Goal: Contribute content: Contribute content

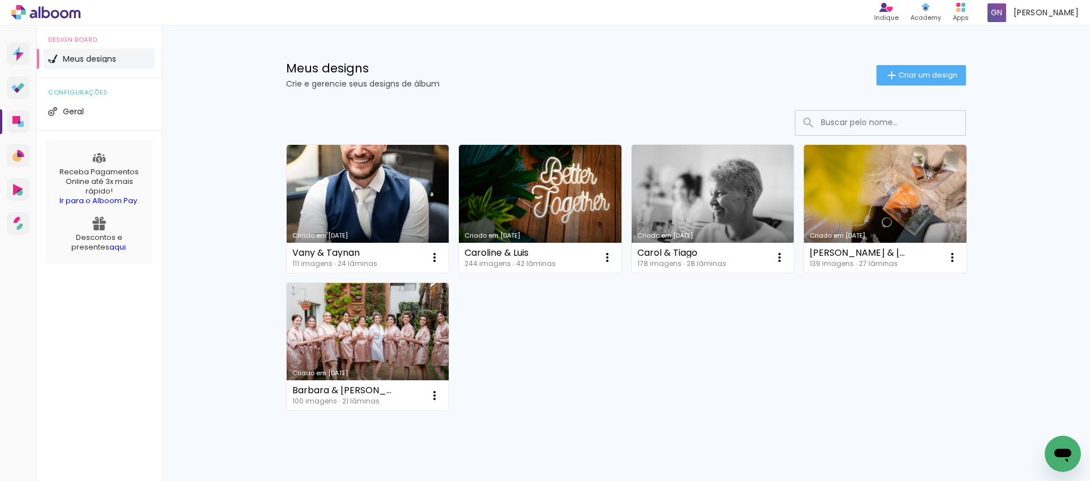
click at [347, 178] on link "Criado em [DATE]" at bounding box center [368, 209] width 163 height 128
click at [65, 12] on icon at bounding box center [45, 12] width 69 height 15
click at [18, 87] on icon at bounding box center [20, 86] width 7 height 7
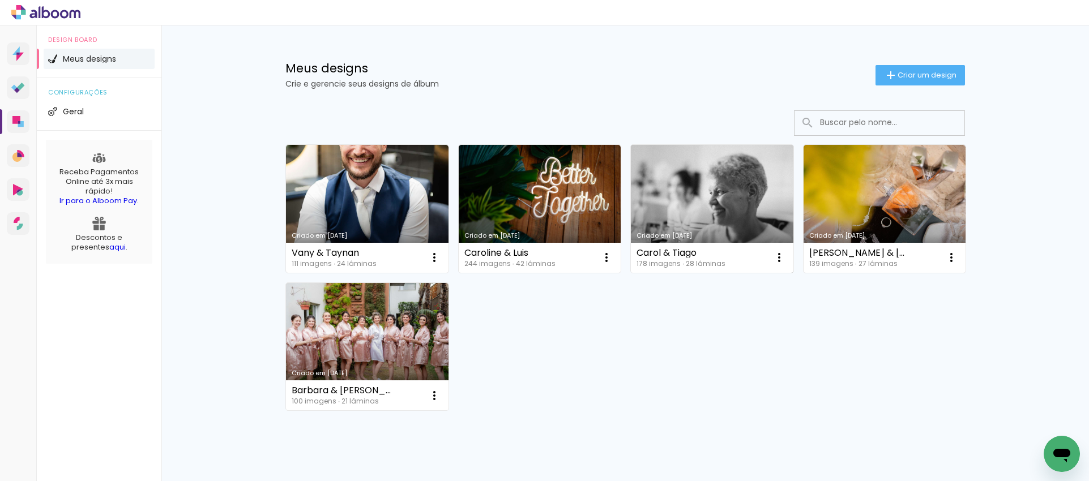
click at [698, 174] on link "Criado em [DATE]" at bounding box center [712, 209] width 163 height 128
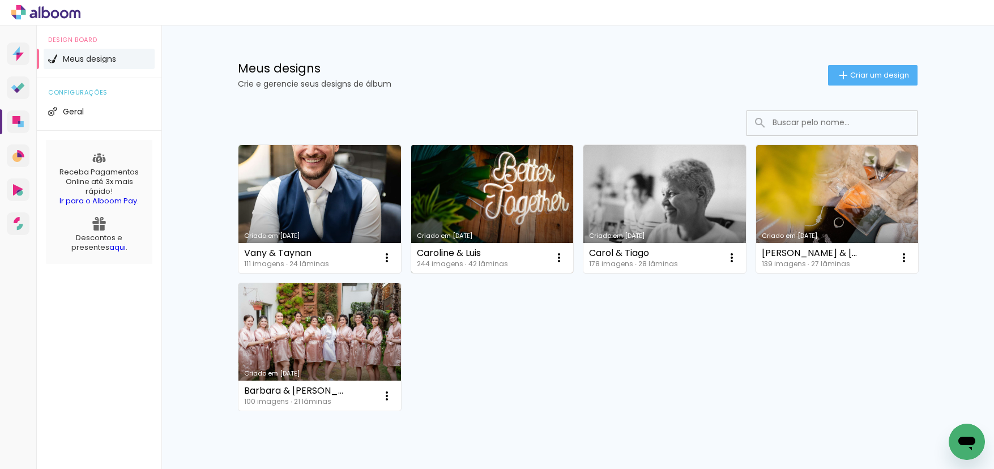
click at [462, 167] on link "Criado em [DATE]" at bounding box center [492, 209] width 163 height 128
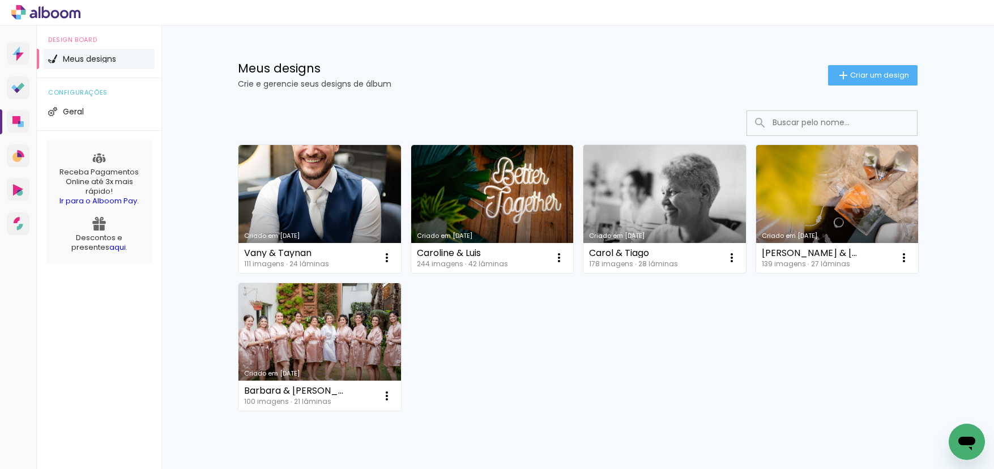
click at [666, 199] on link "Criado em [DATE]" at bounding box center [664, 209] width 163 height 128
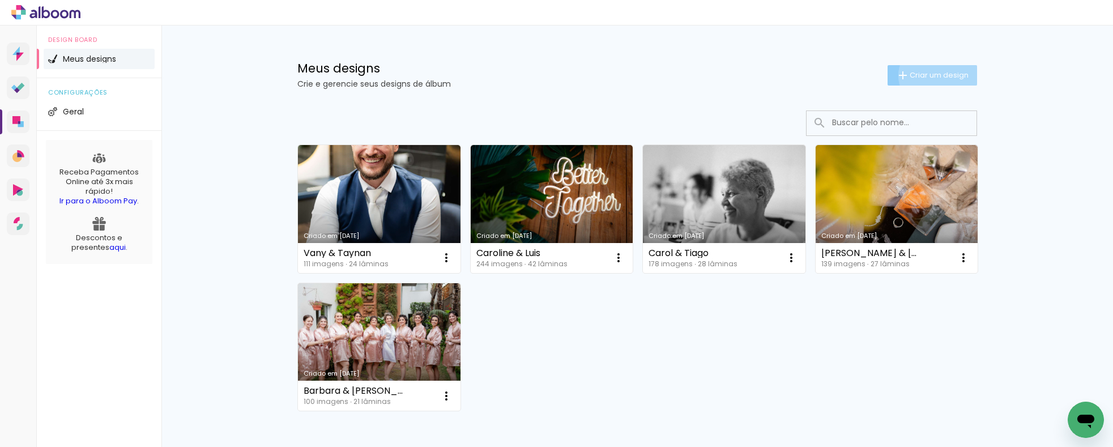
click at [933, 75] on span "Criar um design" at bounding box center [938, 74] width 59 height 7
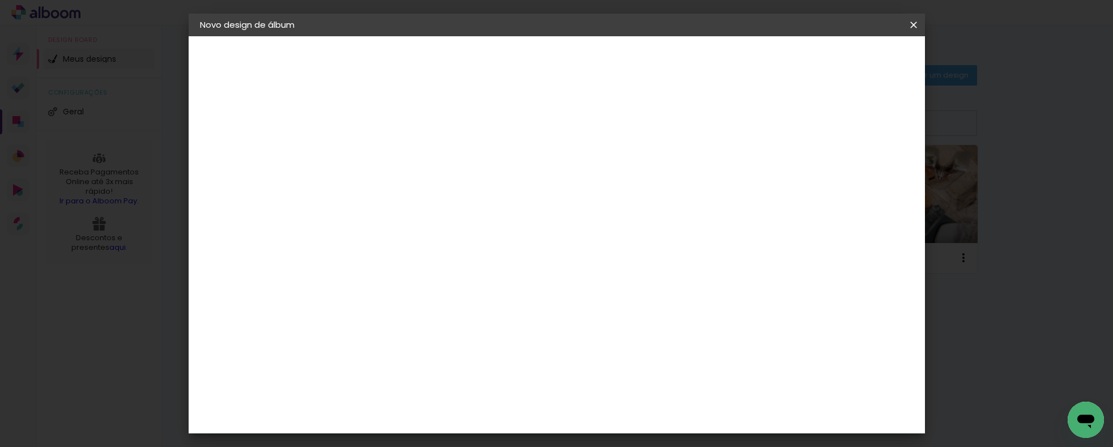
click at [389, 160] on paper-input-container "Título do álbum" at bounding box center [385, 152] width 8 height 29
type input "Fernanda e Marcos"
type paper-input "Fernanda e Marcos"
click at [0, 0] on slot "Avançar" at bounding box center [0, 0] width 0 height 0
click at [471, 215] on input at bounding box center [414, 215] width 114 height 14
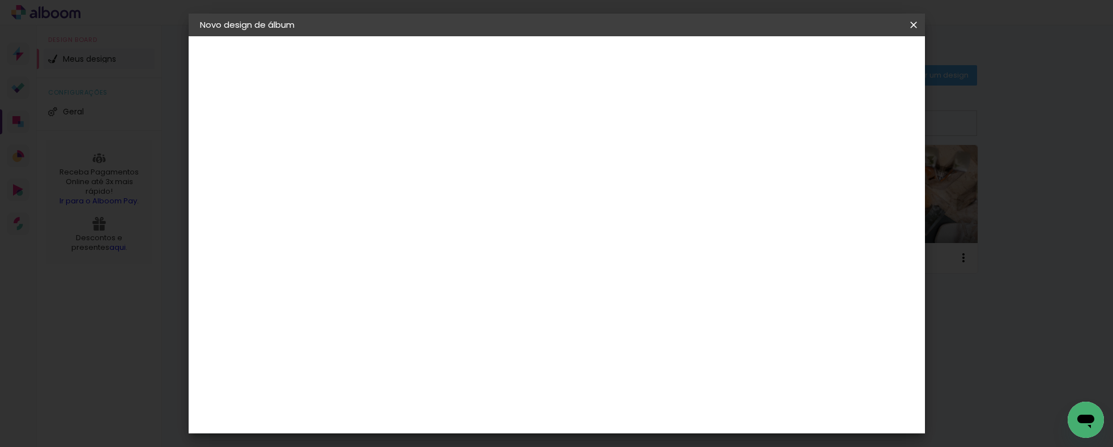
type input "art"
type paper-input "art"
click at [404, 311] on div "Artsal" at bounding box center [390, 314] width 27 height 9
click at [0, 0] on slot "Avançar" at bounding box center [0, 0] width 0 height 0
drag, startPoint x: 657, startPoint y: 182, endPoint x: 627, endPoint y: 191, distance: 30.8
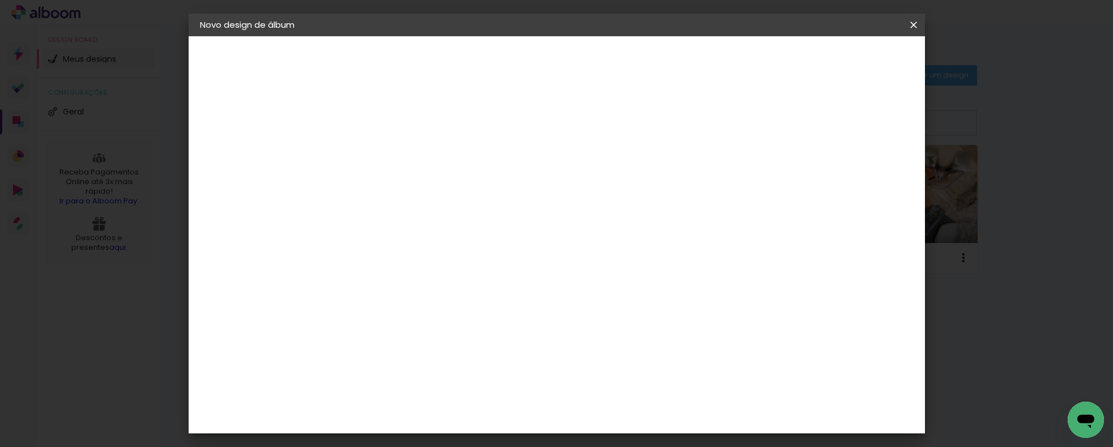
click at [429, 189] on input "text" at bounding box center [407, 198] width 44 height 18
click at [0, 0] on slot "Encadernação" at bounding box center [0, 0] width 0 height 0
type input "Encadernação"
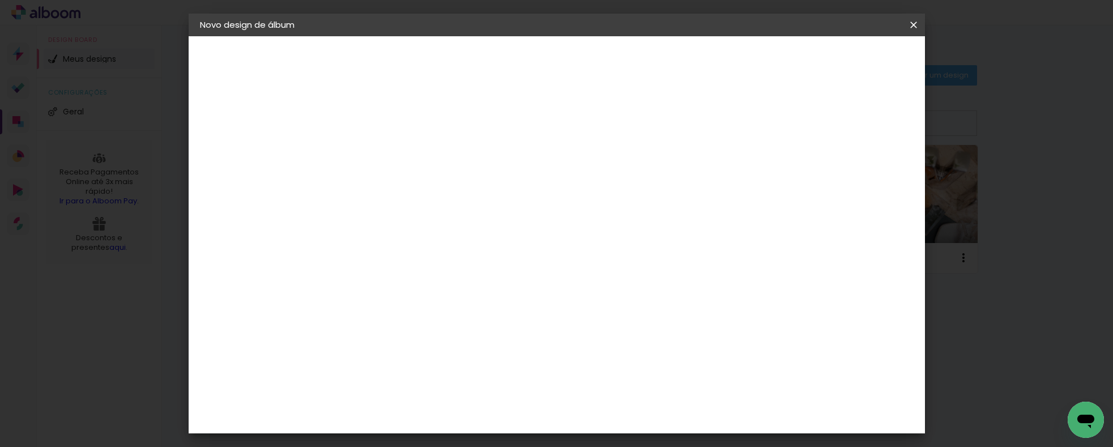
click at [0, 0] on slot "Avançar" at bounding box center [0, 0] width 0 height 0
click at [762, 59] on span "Iniciar design" at bounding box center [736, 60] width 52 height 8
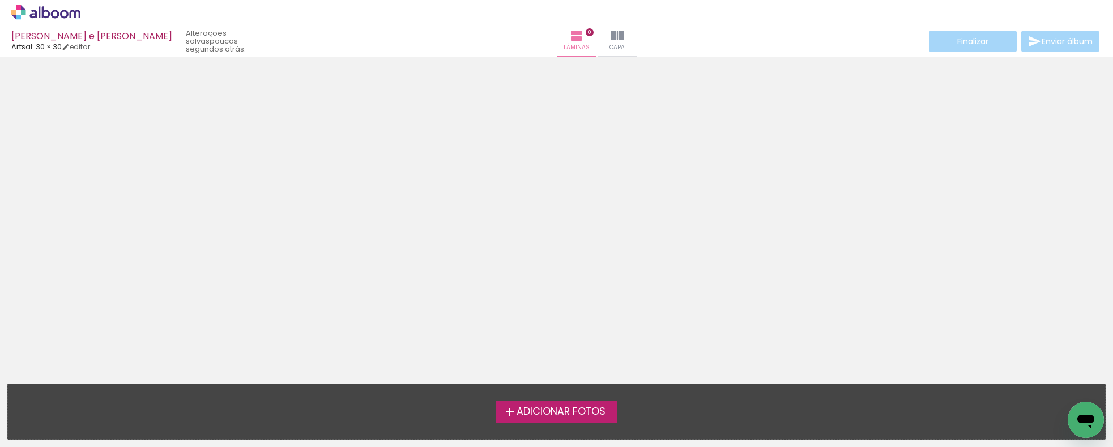
click at [578, 409] on span "Adicionar Fotos" at bounding box center [560, 412] width 89 height 10
click at [0, 0] on input "file" at bounding box center [0, 0] width 0 height 0
